Goal: Task Accomplishment & Management: Manage account settings

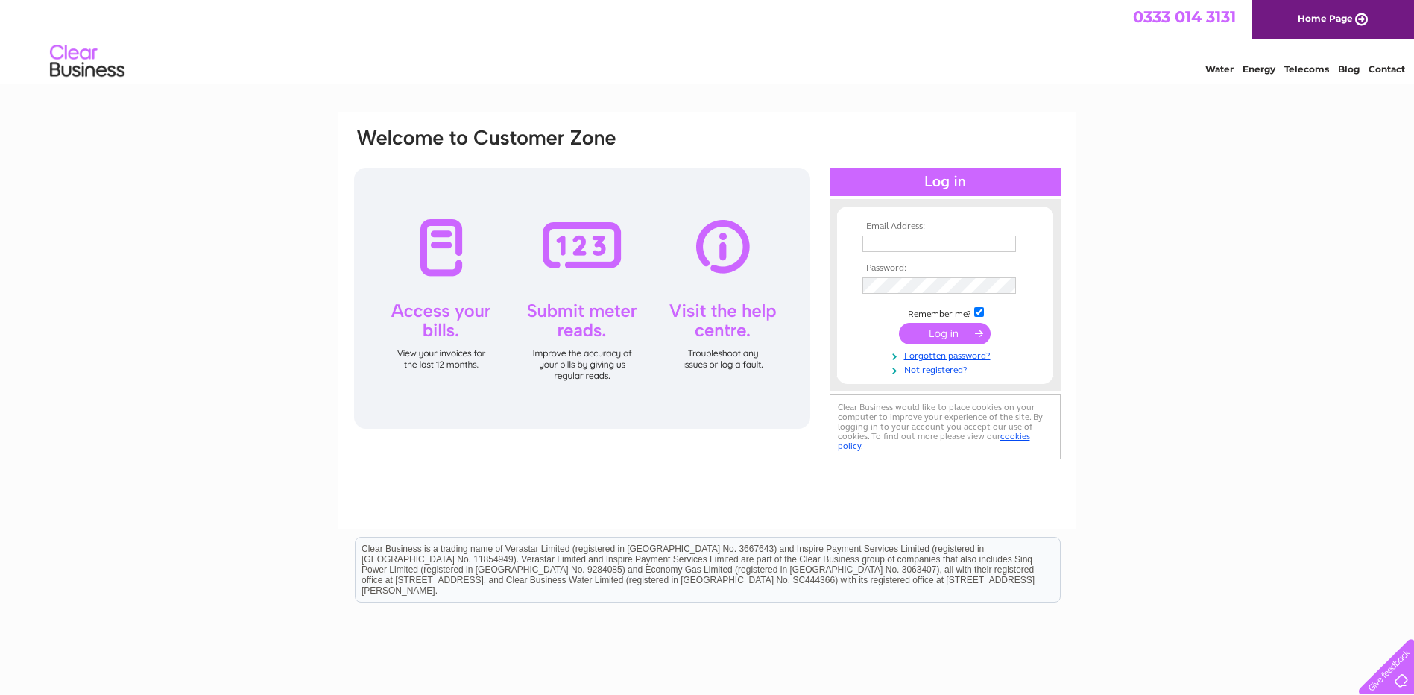
type input "[EMAIL_ADDRESS][DOMAIN_NAME]"
click at [921, 330] on input "submit" at bounding box center [945, 333] width 92 height 21
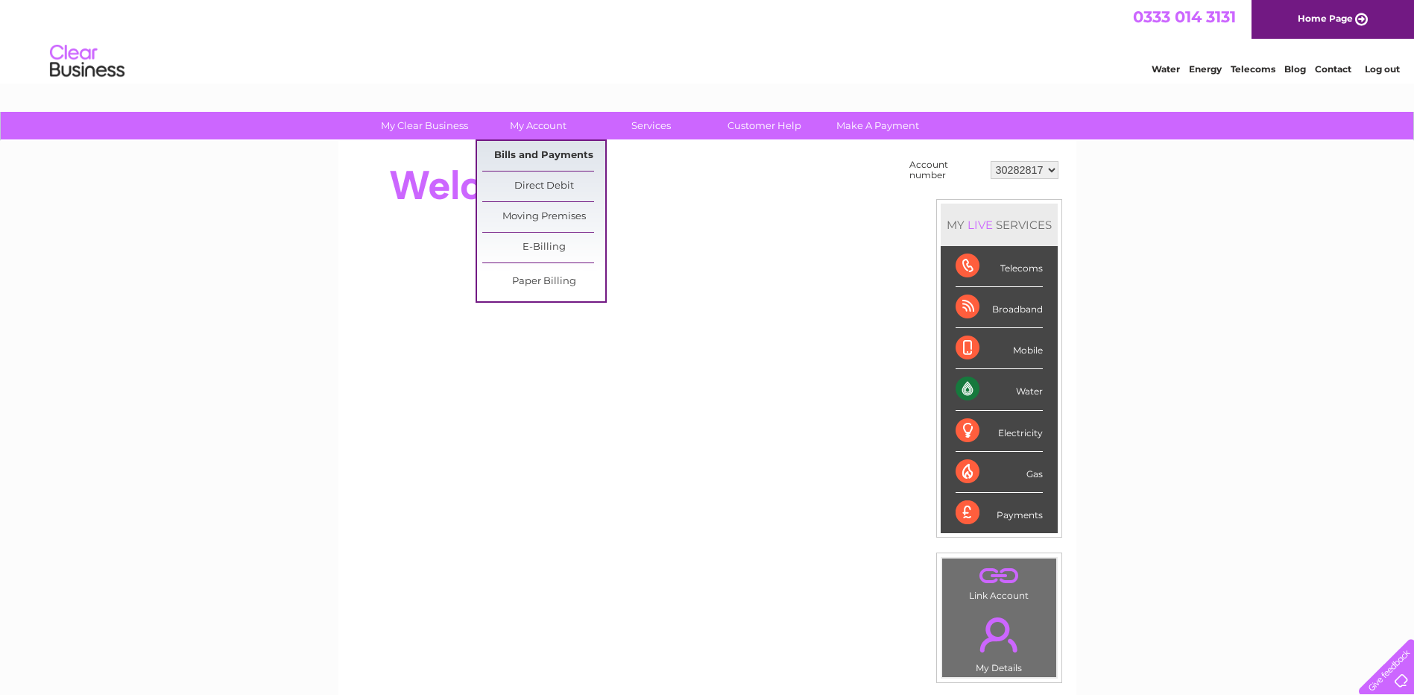
click at [544, 155] on link "Bills and Payments" at bounding box center [543, 156] width 123 height 30
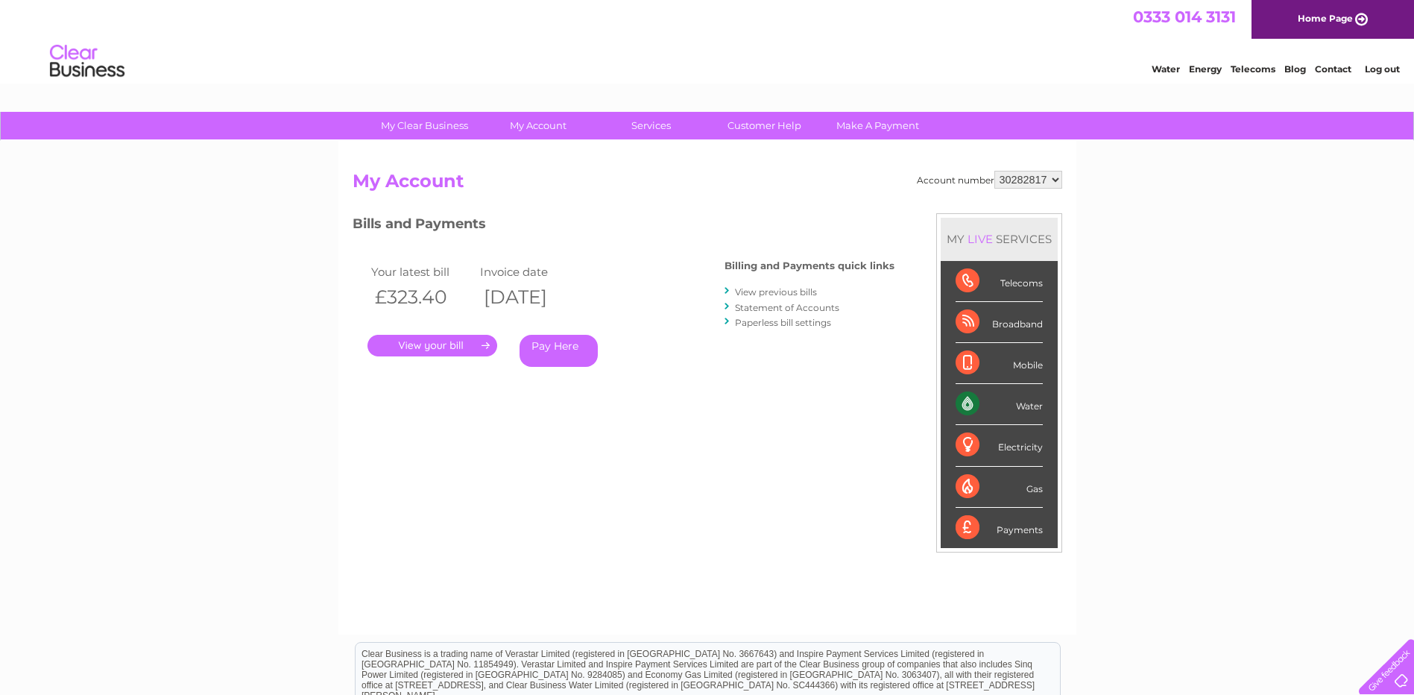
click at [442, 342] on link "." at bounding box center [432, 346] width 130 height 22
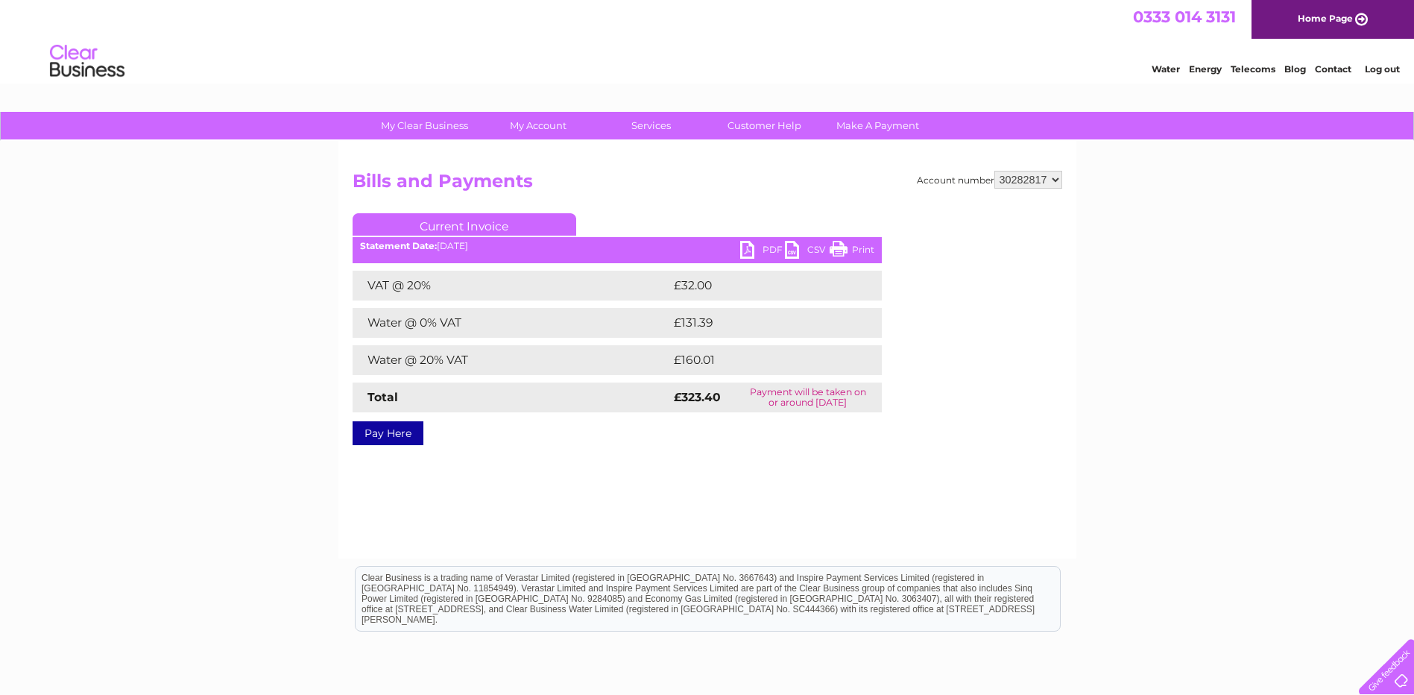
click at [760, 250] on link "PDF" at bounding box center [762, 252] width 45 height 22
